Goal: Information Seeking & Learning: Learn about a topic

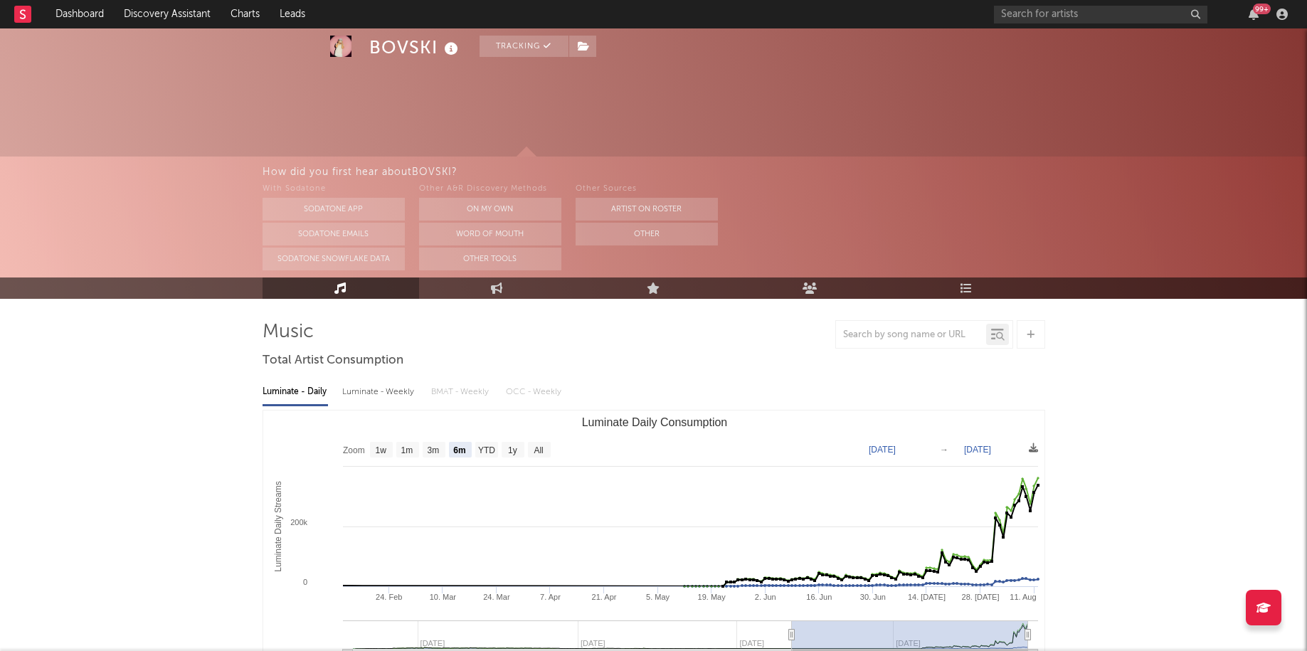
select select "6m"
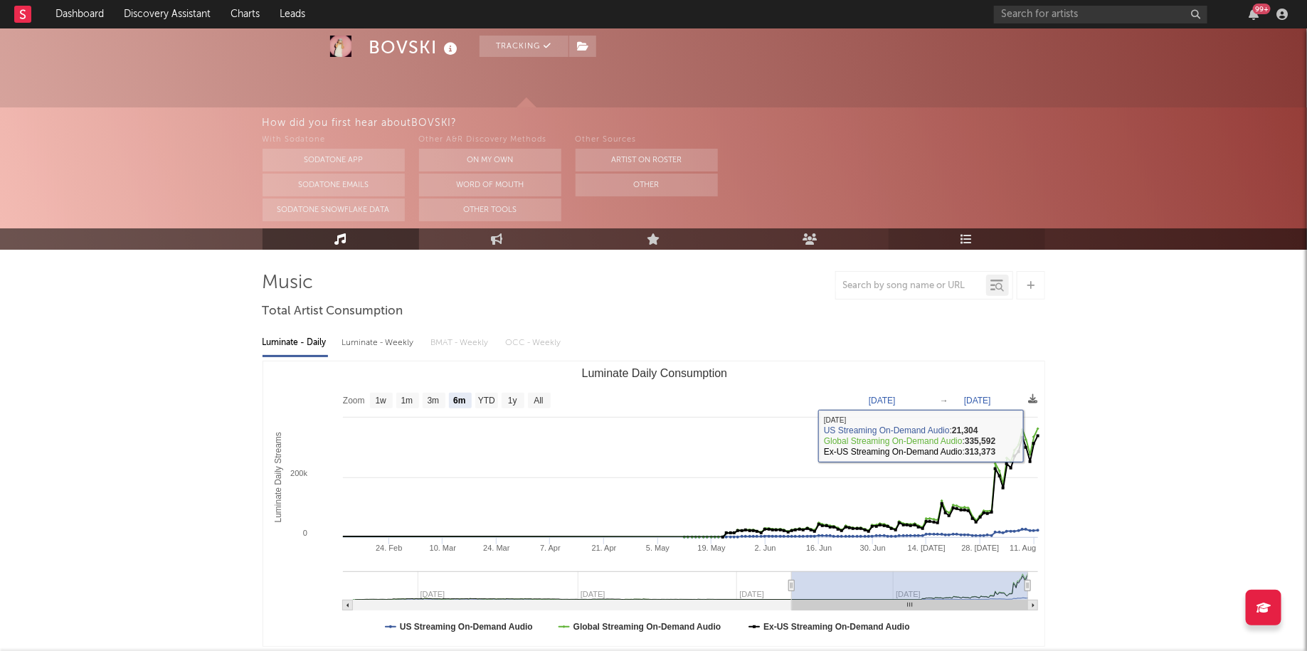
click at [972, 235] on link "Playlists/Charts" at bounding box center [966, 238] width 156 height 21
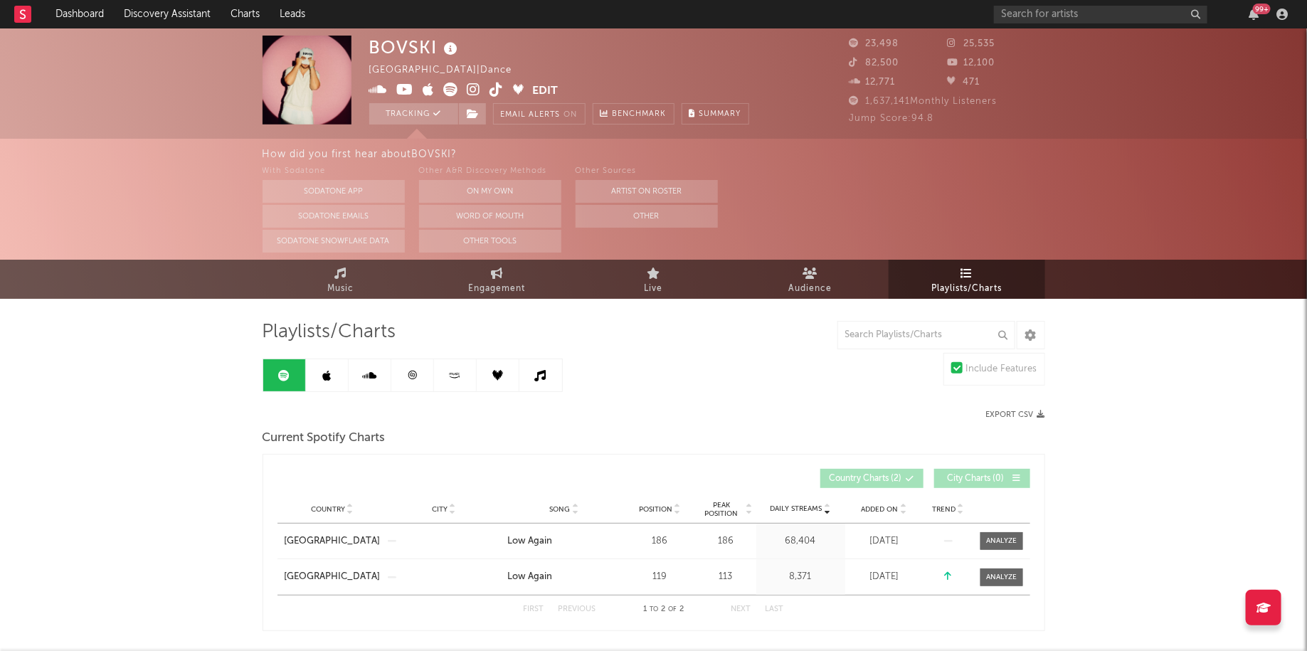
click at [341, 373] on link at bounding box center [327, 375] width 43 height 32
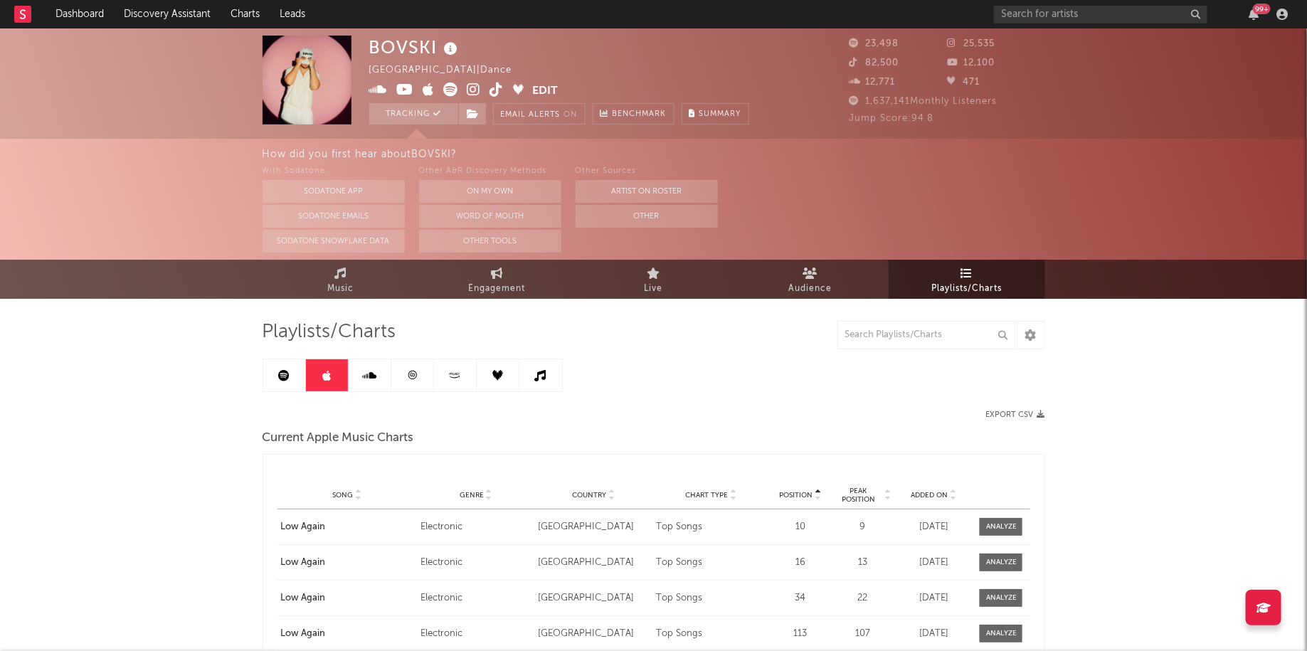
click at [420, 368] on link at bounding box center [412, 375] width 43 height 32
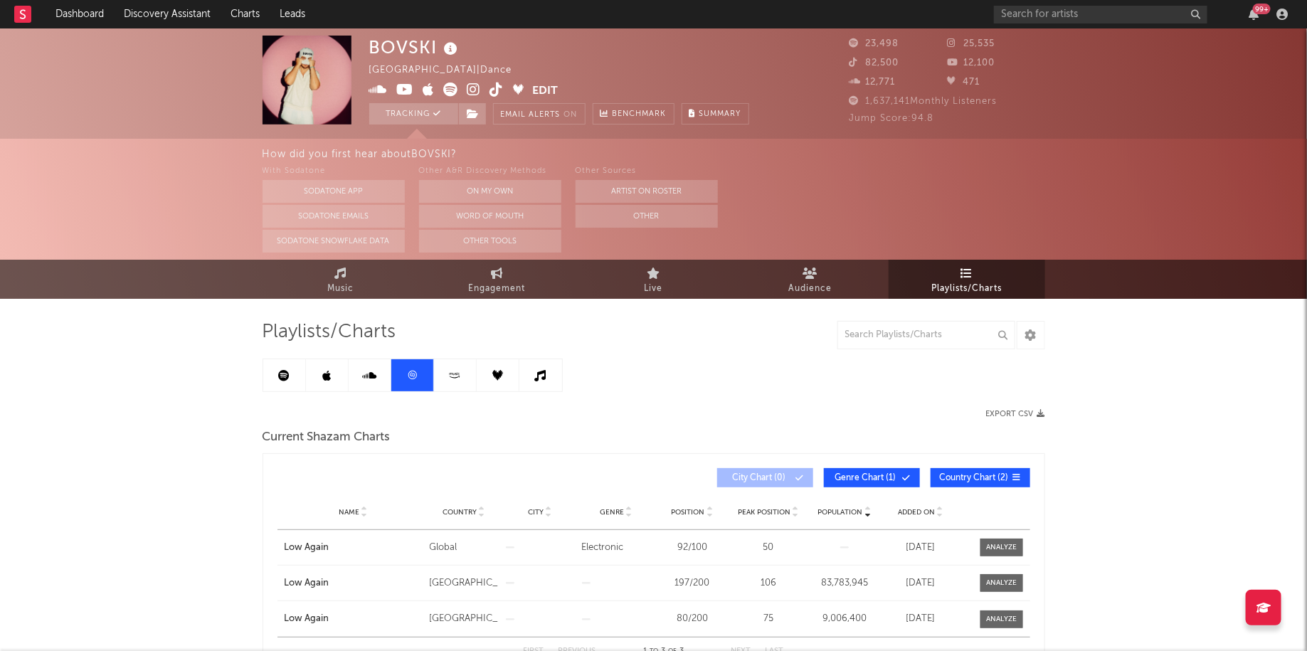
click at [370, 373] on icon at bounding box center [369, 375] width 14 height 11
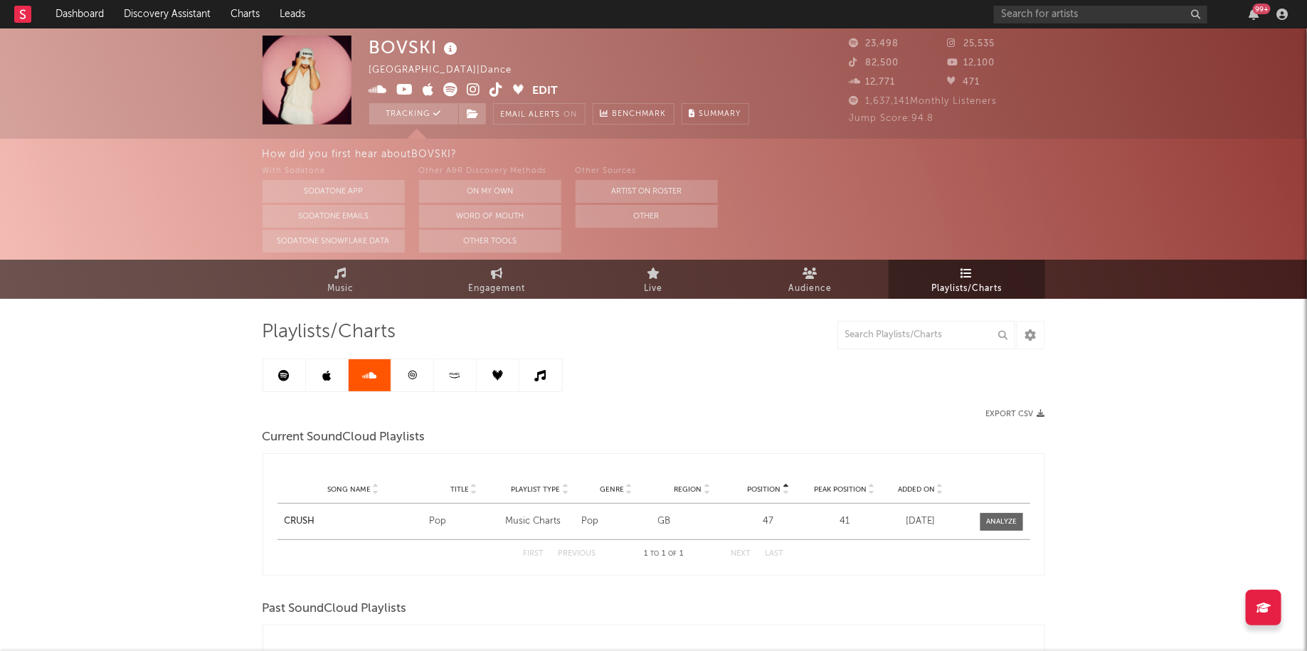
click at [465, 378] on link at bounding box center [455, 375] width 43 height 32
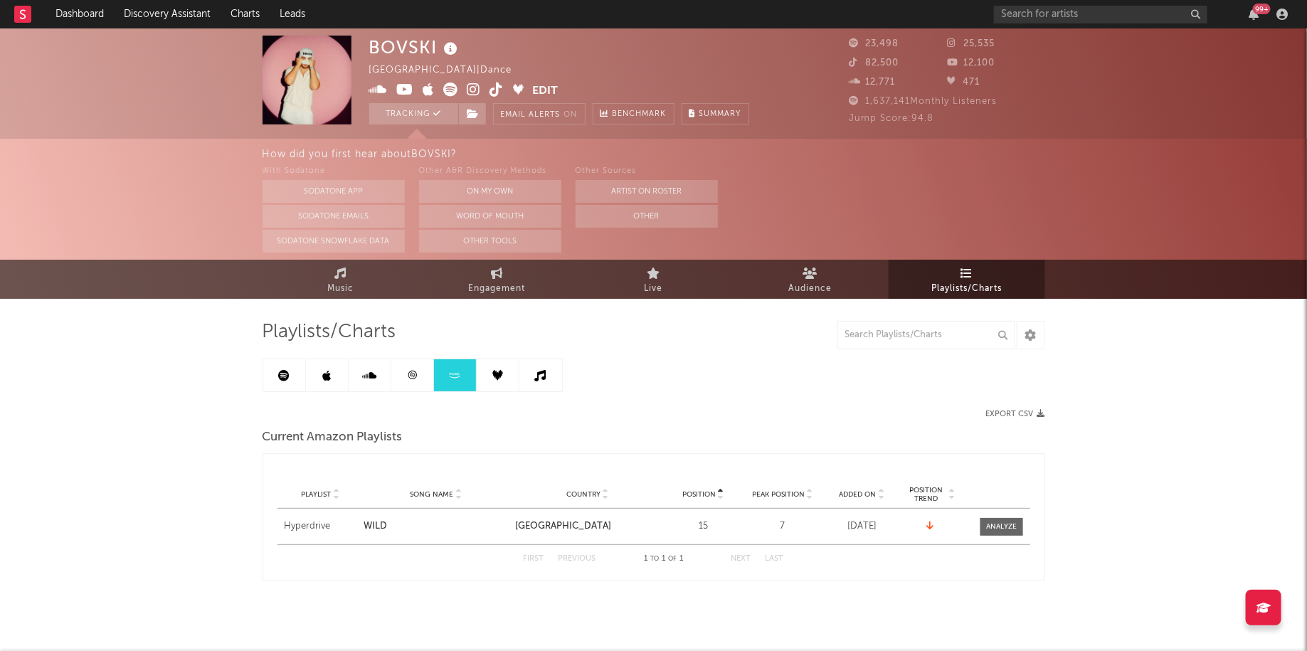
click at [495, 378] on icon at bounding box center [497, 375] width 11 height 11
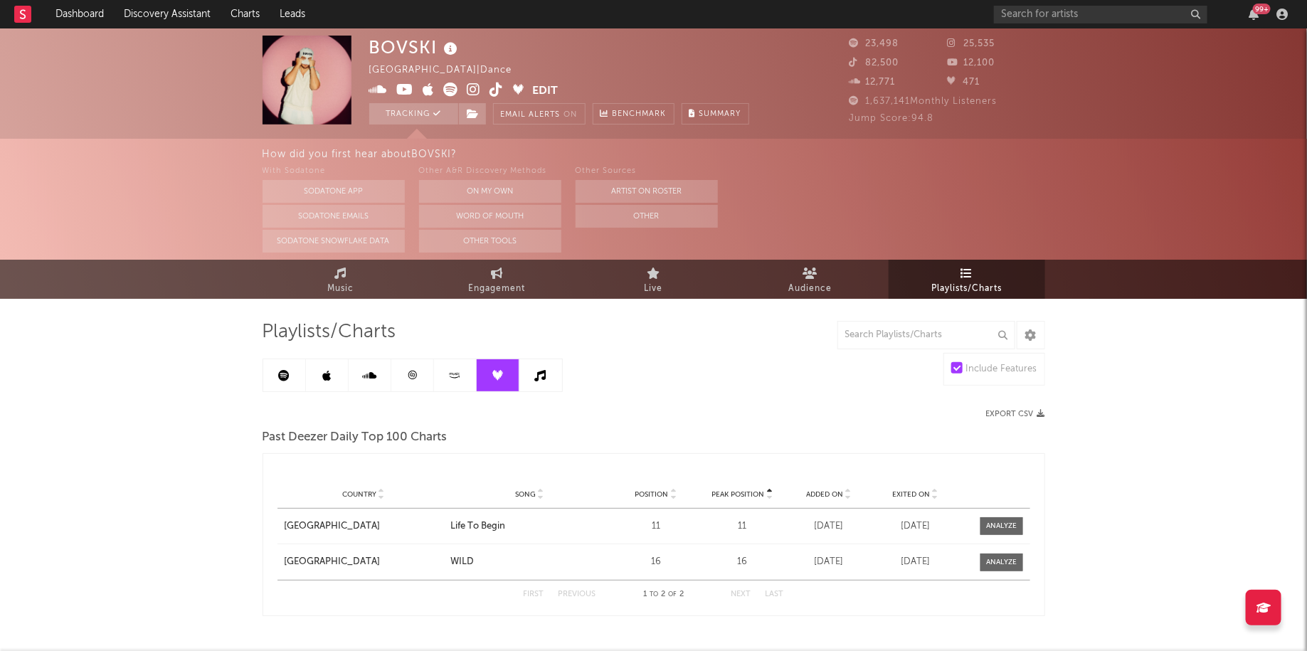
click at [541, 386] on link at bounding box center [540, 375] width 43 height 32
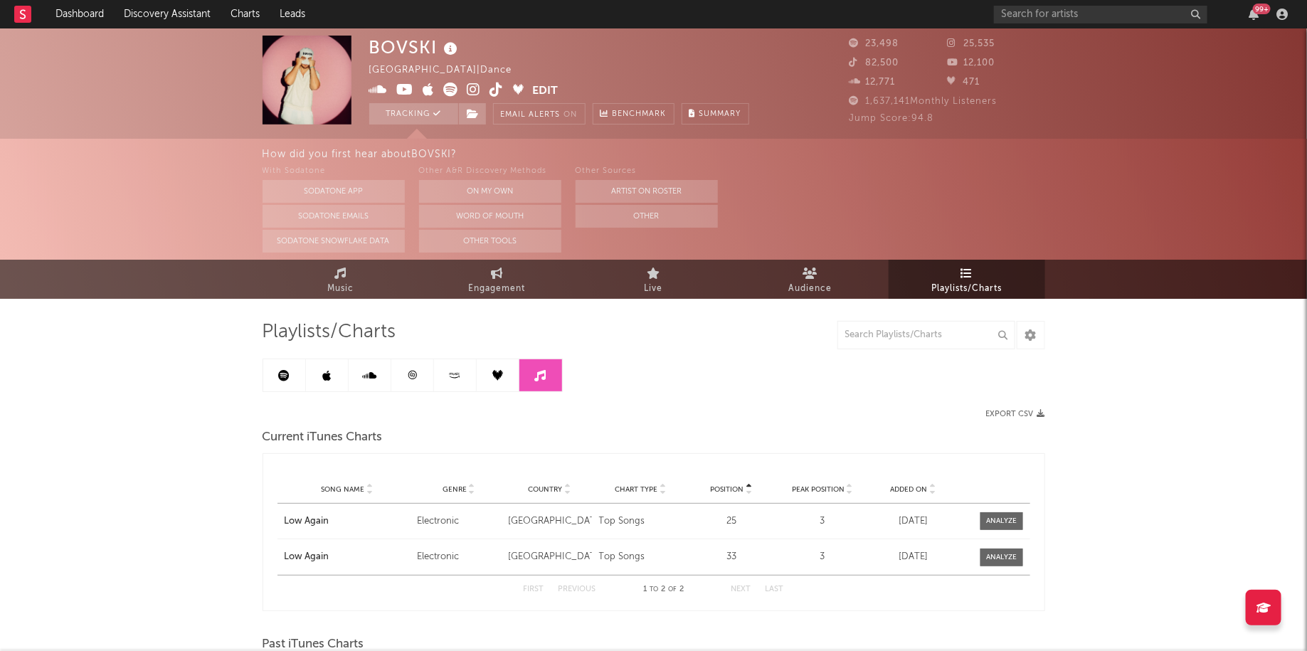
click at [1254, 12] on div "99 +" at bounding box center [1262, 9] width 18 height 11
